Goal: Task Accomplishment & Management: Use online tool/utility

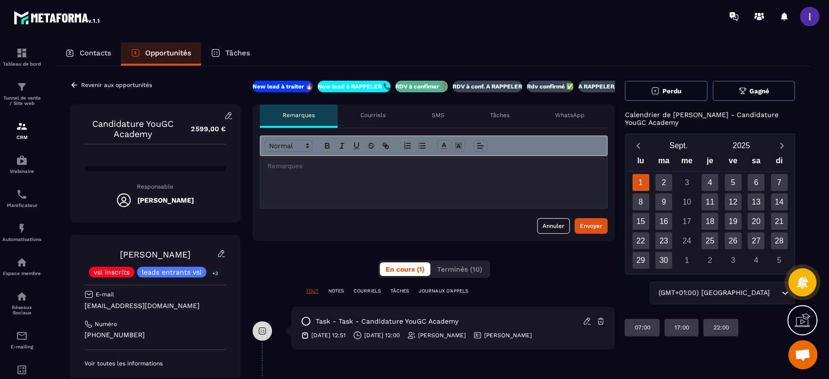
click at [219, 252] on icon at bounding box center [221, 253] width 9 height 9
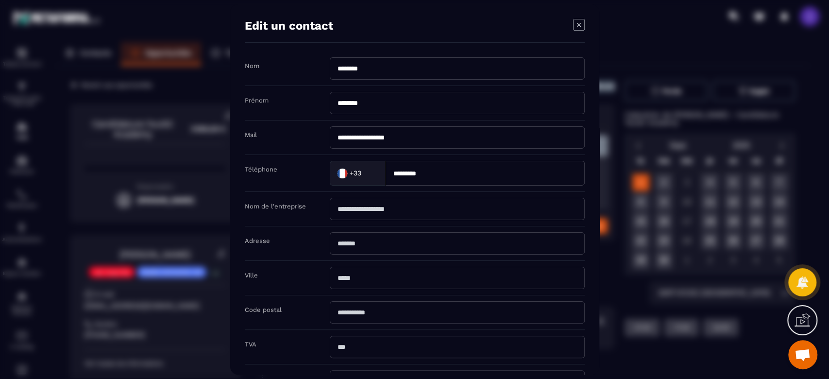
click at [151, 226] on div "Modal window" at bounding box center [414, 189] width 829 height 379
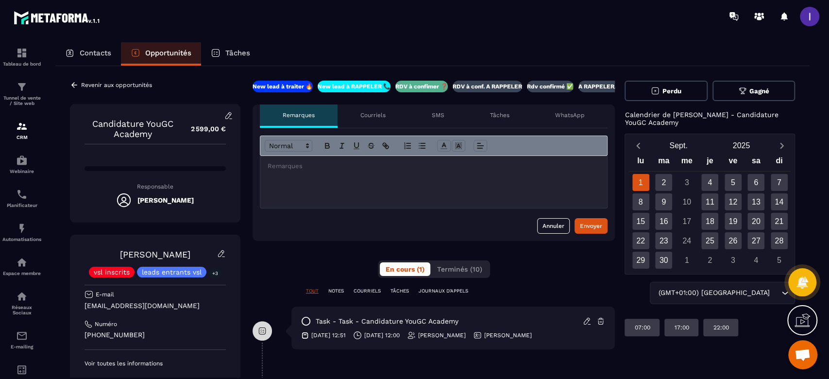
click at [73, 84] on icon at bounding box center [74, 84] width 6 height 5
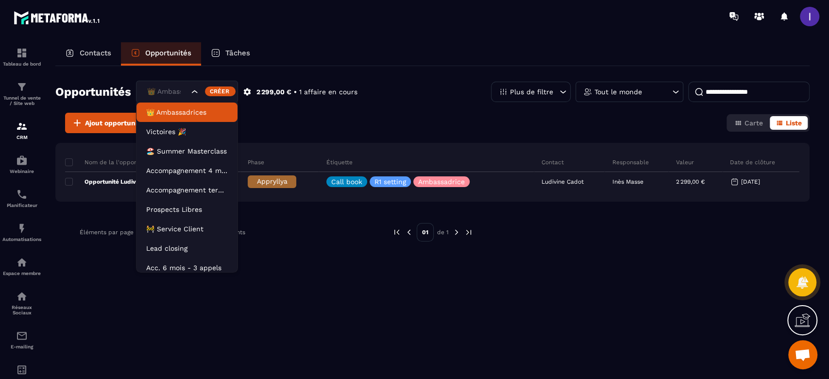
click at [201, 91] on div "Search for option" at bounding box center [210, 92] width 40 height 10
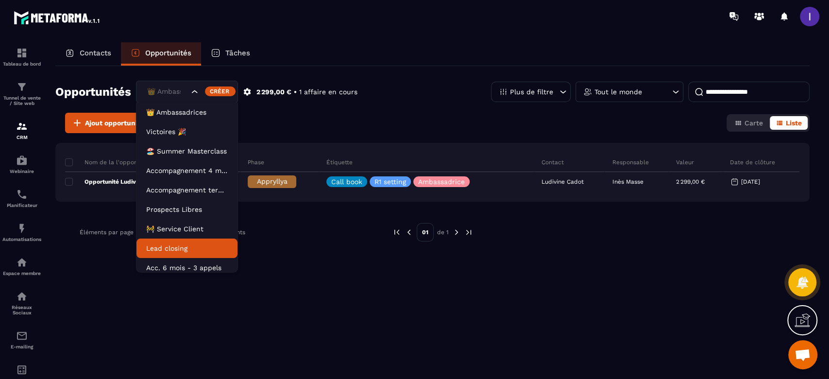
click at [188, 246] on p "Lead closing" at bounding box center [187, 248] width 82 height 10
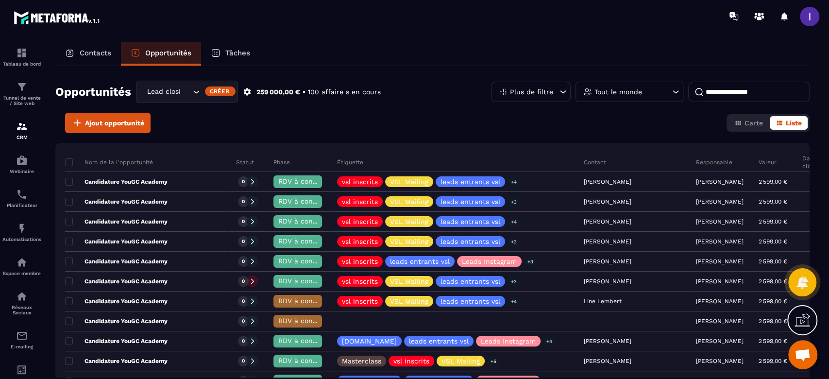
click at [754, 95] on input at bounding box center [748, 92] width 121 height 20
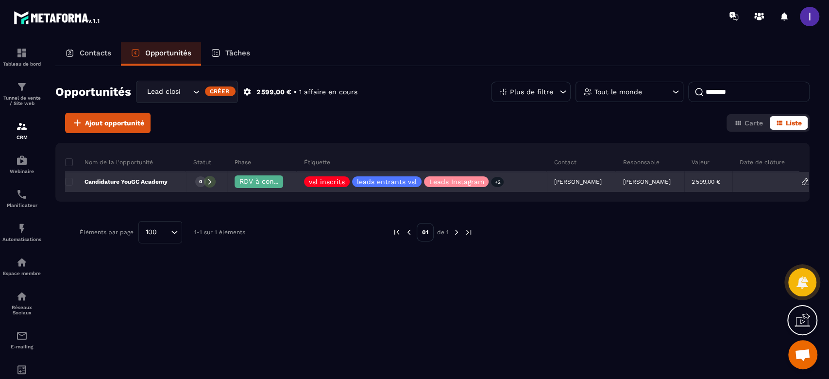
type input "********"
click at [657, 179] on p "[PERSON_NAME]" at bounding box center [647, 181] width 48 height 7
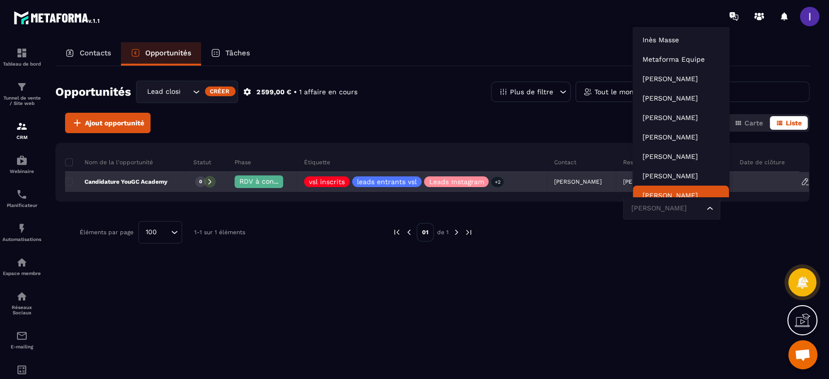
scroll to position [7, 0]
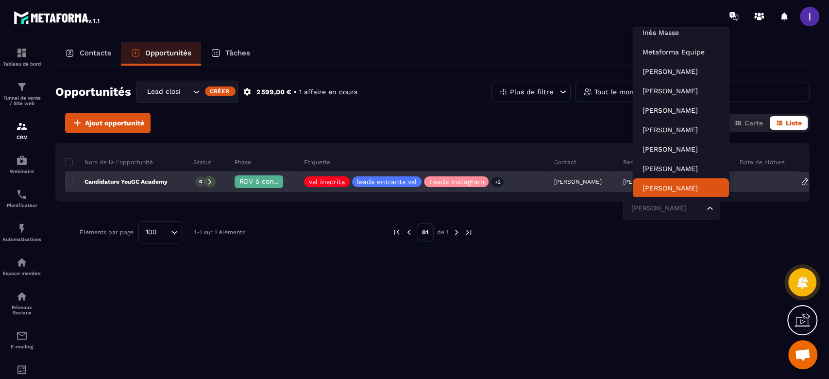
click at [672, 205] on input "Search for option" at bounding box center [667, 208] width 75 height 11
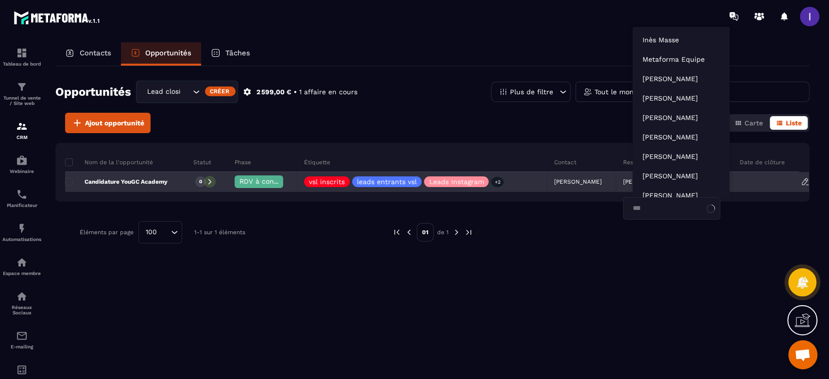
type input "****"
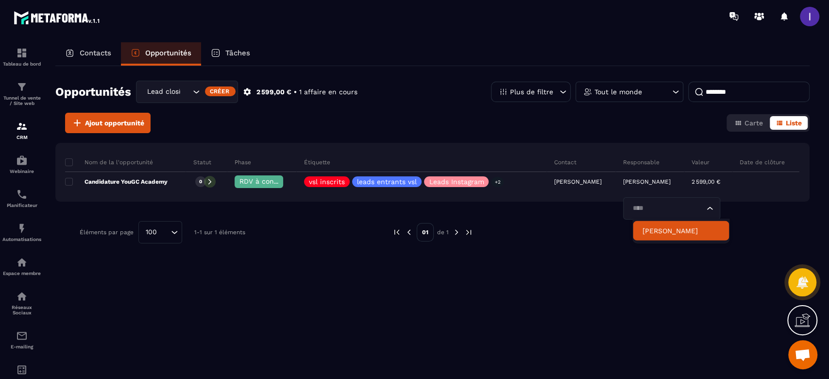
click at [662, 236] on li "[PERSON_NAME]" at bounding box center [681, 230] width 96 height 19
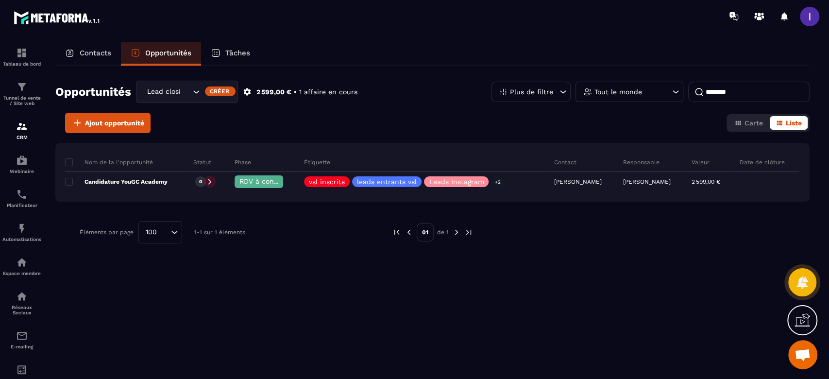
click at [660, 254] on div "Nom de la l'opportunité Statut Phase Étiquette Contact Responsable Valeur Date …" at bounding box center [432, 223] width 754 height 161
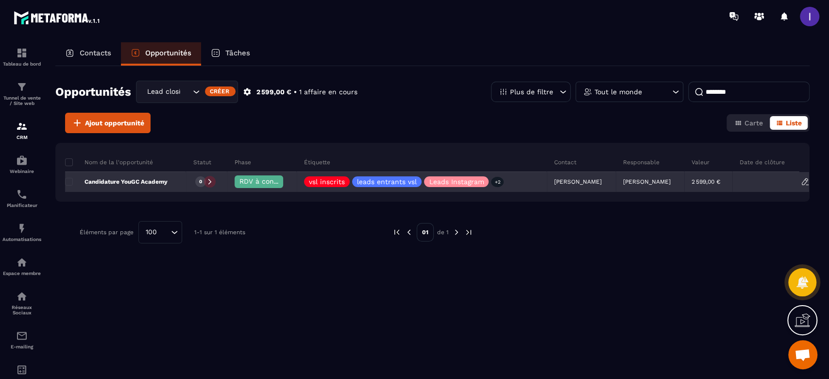
click at [204, 181] on div "0" at bounding box center [200, 181] width 11 height 11
